Goal: Register for event/course

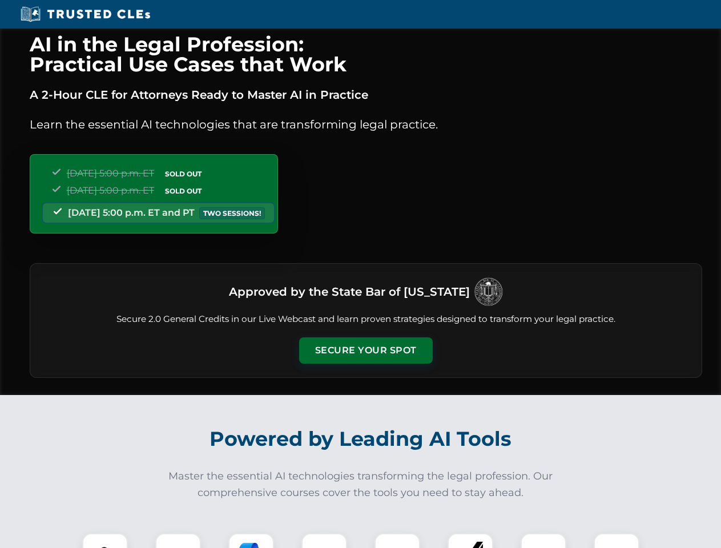
click at [366, 351] on button "Secure Your Spot" at bounding box center [366, 351] width 134 height 26
click at [105, 541] on img at bounding box center [105, 556] width 33 height 33
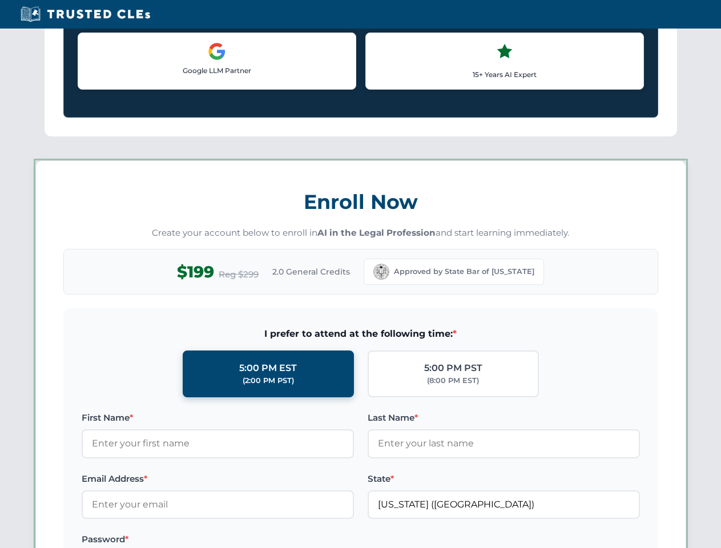
click at [251, 541] on label "Password *" at bounding box center [218, 540] width 272 height 14
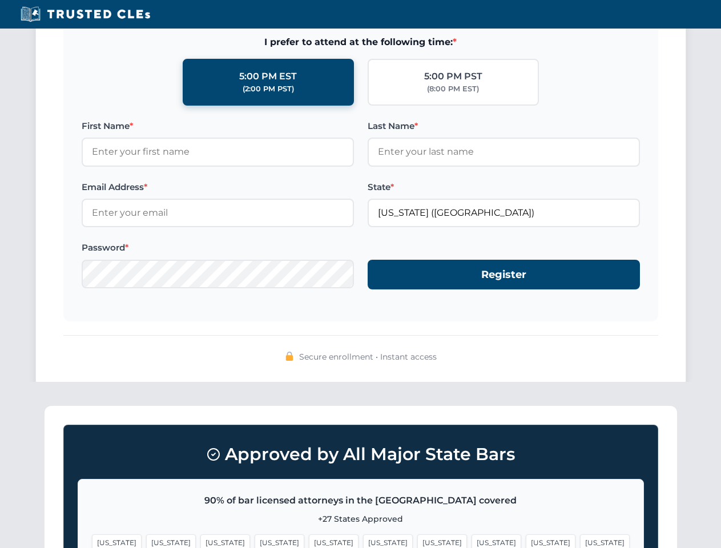
click at [526, 541] on span "[US_STATE]" at bounding box center [551, 543] width 50 height 17
